Goal: Transaction & Acquisition: Purchase product/service

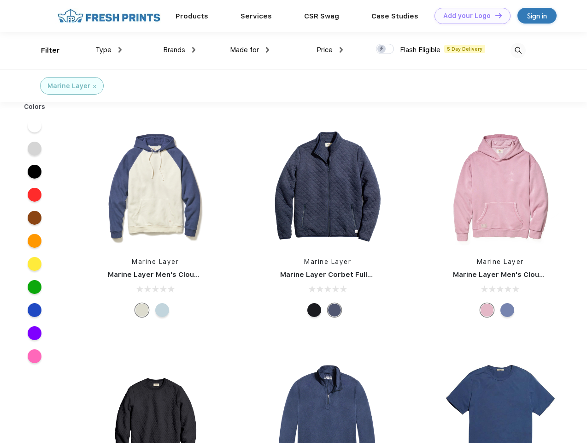
scroll to position [0, 0]
click at [469, 16] on link "Add your Logo Design Tool" at bounding box center [473, 16] width 76 height 16
click at [0, 0] on div "Design Tool" at bounding box center [0, 0] width 0 height 0
click at [495, 15] on link "Add your Logo Design Tool" at bounding box center [473, 16] width 76 height 16
click at [44, 50] on div "Filter" at bounding box center [50, 50] width 19 height 11
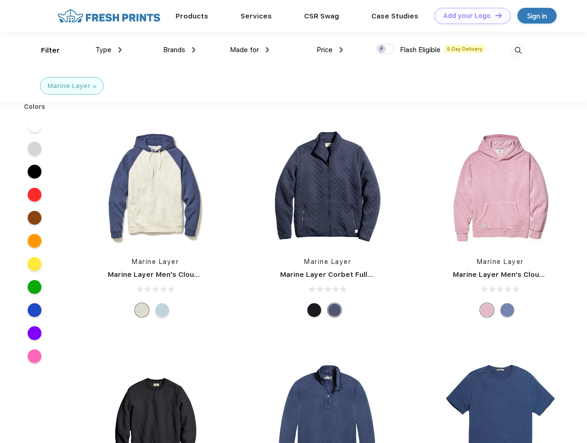
click at [109, 50] on span "Type" at bounding box center [103, 50] width 16 height 8
click at [179, 50] on span "Brands" at bounding box center [174, 50] width 22 height 8
click at [250, 50] on span "Made for" at bounding box center [244, 50] width 29 height 8
click at [330, 50] on span "Price" at bounding box center [325, 50] width 16 height 8
click at [385, 49] on div at bounding box center [385, 49] width 18 height 10
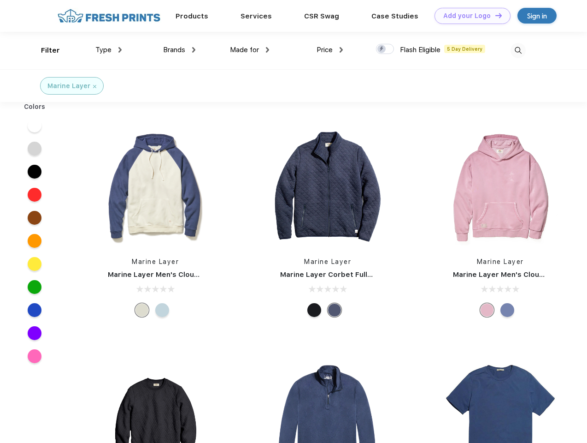
click at [382, 49] on input "checkbox" at bounding box center [379, 46] width 6 height 6
click at [518, 50] on img at bounding box center [518, 50] width 15 height 15
